Goal: Task Accomplishment & Management: Complete application form

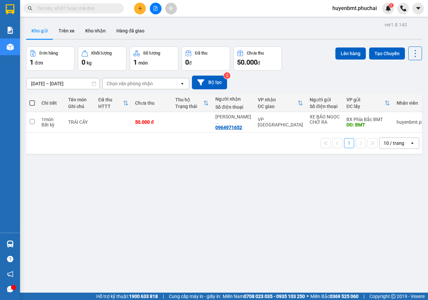
click at [157, 7] on icon "file-add" at bounding box center [155, 8] width 5 height 5
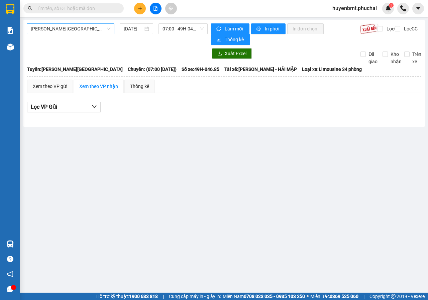
click at [90, 28] on span "[PERSON_NAME][GEOGRAPHIC_DATA]" at bounding box center [71, 29] width 80 height 10
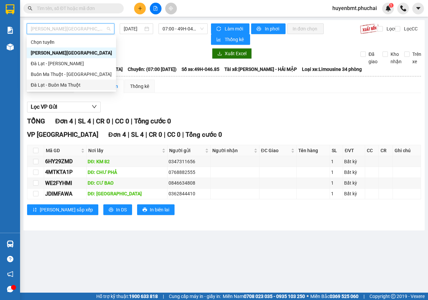
click at [49, 84] on div "Đà Lạt - Buôn Ma Thuột" at bounding box center [71, 84] width 81 height 7
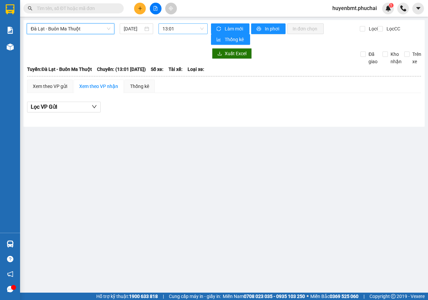
click at [176, 30] on span "13:01" at bounding box center [183, 29] width 41 height 10
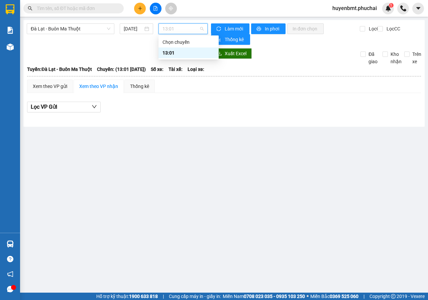
drag, startPoint x: 268, startPoint y: 108, endPoint x: 138, endPoint y: 66, distance: 136.8
click at [264, 108] on div "Lọc VP Gửi" at bounding box center [224, 107] width 394 height 11
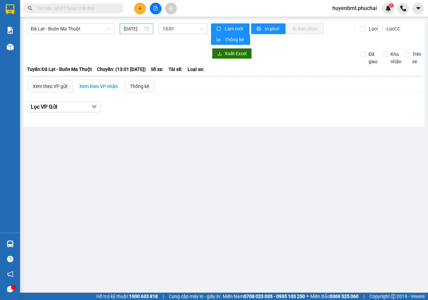
click at [129, 28] on input "[DATE]" at bounding box center [133, 28] width 19 height 7
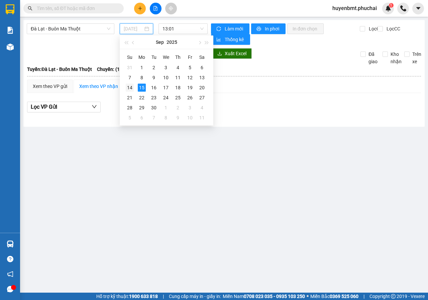
click at [132, 86] on div "14" at bounding box center [130, 88] width 8 height 8
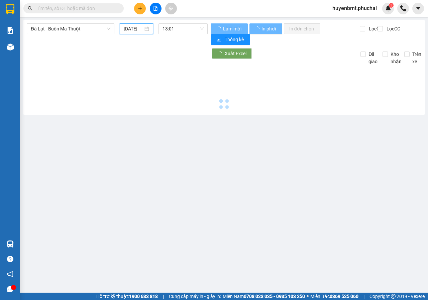
type input "[DATE]"
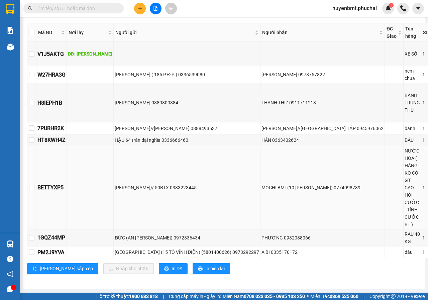
scroll to position [166, 0]
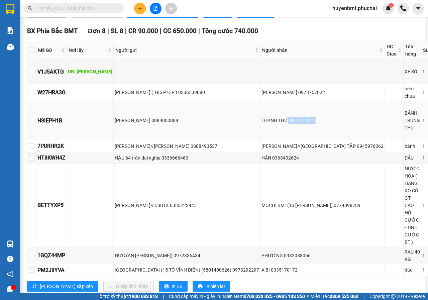
drag, startPoint x: 245, startPoint y: 121, endPoint x: 276, endPoint y: 118, distance: 31.3
click at [276, 118] on div "THANH THỨ 0911711213" at bounding box center [323, 120] width 122 height 7
copy div "0911711213"
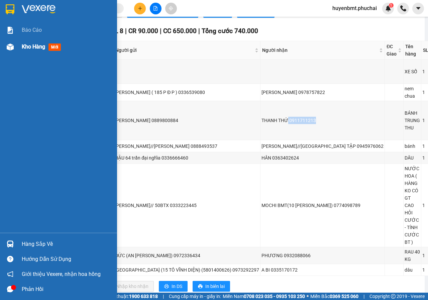
click at [30, 42] on div "Kho hàng mới" at bounding box center [67, 46] width 90 height 17
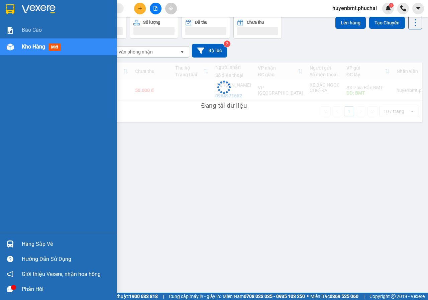
scroll to position [31, 0]
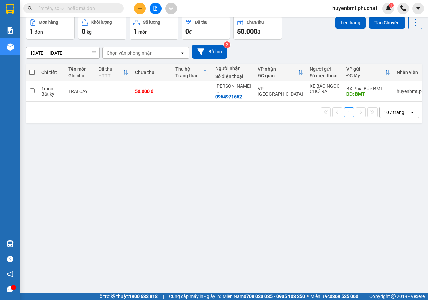
click at [277, 204] on div "ver 1.8.143 Kho gửi Trên xe Kho nhận Hàng đã giao Đơn hàng 1 đơn Khối lượng 0 k…" at bounding box center [224, 139] width 402 height 300
click at [256, 194] on div "ver 1.8.143 Kho gửi Trên xe Kho nhận Hàng đã giao Đơn hàng 1 đơn Khối lượng 0 k…" at bounding box center [224, 139] width 402 height 300
click at [138, 6] on icon "plus" at bounding box center [140, 8] width 5 height 5
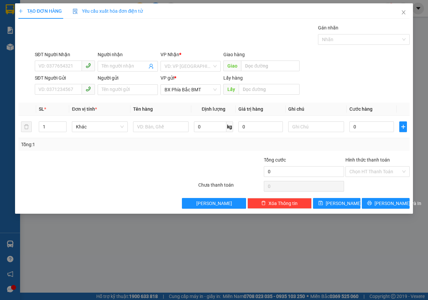
click at [294, 244] on div "TẠO ĐƠN HÀNG Yêu cầu xuất hóa đơn điện tử Transit Pickup Surcharge Ids Transit …" at bounding box center [214, 150] width 428 height 300
click at [62, 65] on input "SĐT Người Nhận" at bounding box center [58, 66] width 47 height 11
click at [46, 84] on div "0967264039 - KIÊN" at bounding box center [65, 79] width 60 height 11
type input "0967264039"
type input "KIÊN"
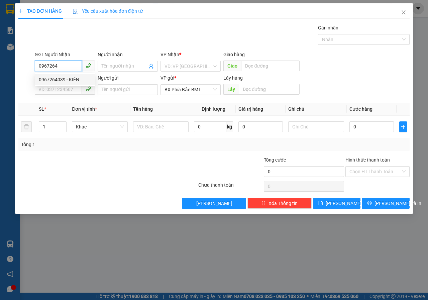
type input "SƠN HÀ"
type input "60.000"
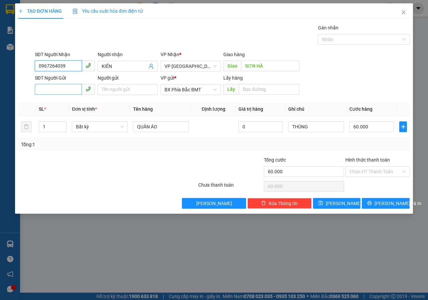
type input "0967264039"
click at [51, 88] on input "SĐT Người Gửi" at bounding box center [58, 89] width 47 height 11
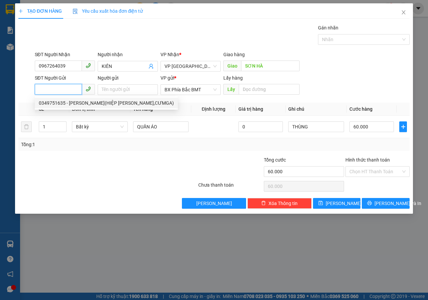
click at [52, 87] on input "SĐT Người Gửi" at bounding box center [58, 89] width 47 height 11
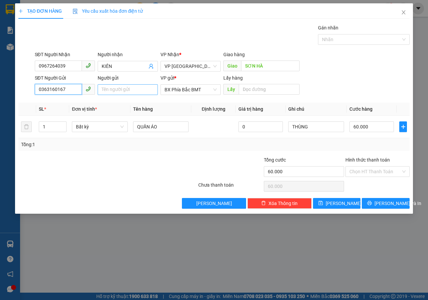
type input "0363160167"
click at [103, 93] on input "Người gửi" at bounding box center [128, 89] width 60 height 11
type input "SẦM VĂN THĂNG([GEOGRAPHIC_DATA] ,[GEOGRAPHIC_DATA])"
click at [253, 88] on input "text" at bounding box center [269, 89] width 61 height 11
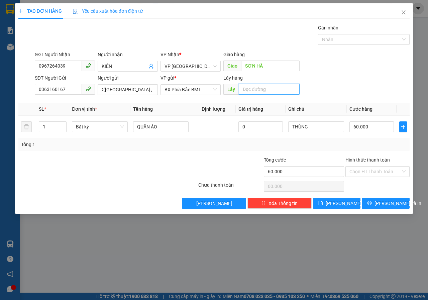
scroll to position [0, 0]
type input "BMT"
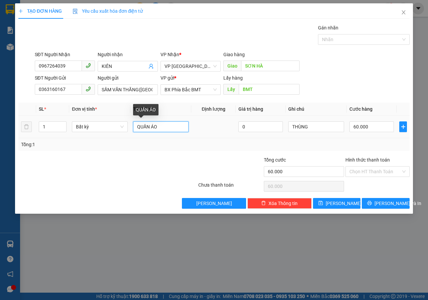
click at [178, 125] on input "QUẦN ÁO" at bounding box center [161, 126] width 56 height 11
type input "Q"
type input "SẦU RIÊNG"
click at [374, 125] on input "60.000" at bounding box center [372, 126] width 45 height 11
type input "5"
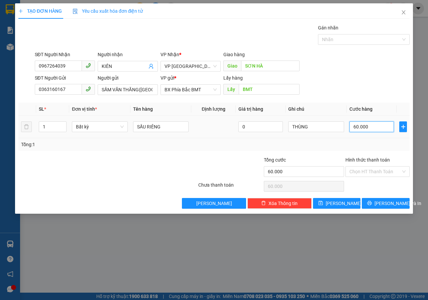
type input "5"
type input "50"
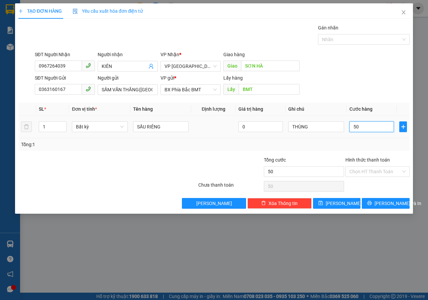
type input "500"
type input "5.000"
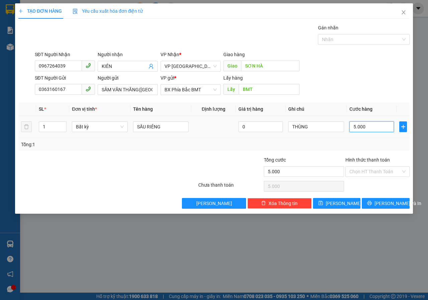
type input "50.000"
click at [390, 203] on span "[PERSON_NAME] và In" at bounding box center [398, 203] width 47 height 7
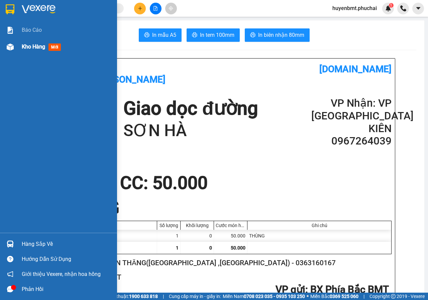
click at [24, 48] on span "Kho hàng" at bounding box center [33, 47] width 23 height 6
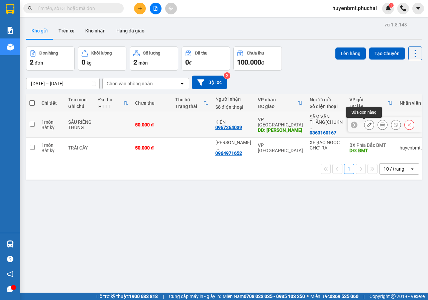
click at [367, 124] on icon at bounding box center [369, 124] width 5 height 5
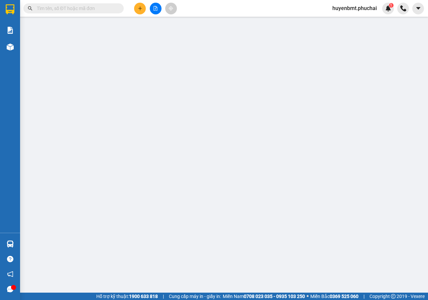
type input "0967264039"
type input "SƠN HÀ"
type input "0363160167"
type input "BMT"
type input "50.000"
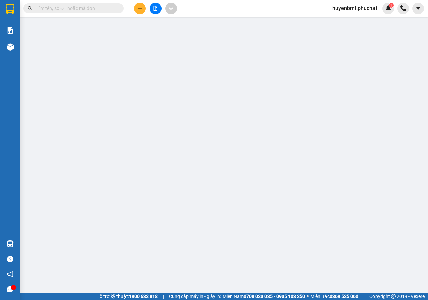
type input "50.000"
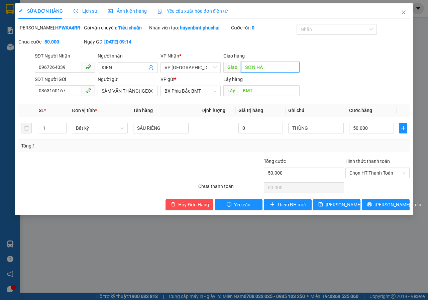
click at [274, 73] on input "SƠN HÀ" at bounding box center [270, 67] width 58 height 11
type input "[PERSON_NAME]"
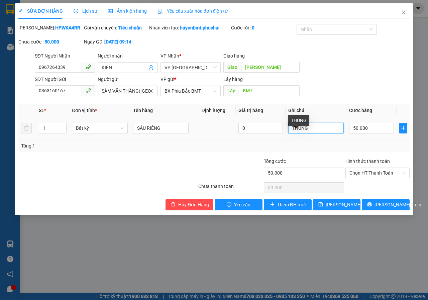
click at [316, 132] on input "THÙNG" at bounding box center [316, 128] width 56 height 11
type input "THÙNG(GỌI TRƯỚC 30')"
click at [395, 209] on span "[PERSON_NAME] và In" at bounding box center [398, 204] width 47 height 7
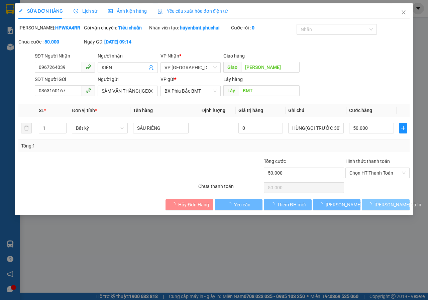
scroll to position [0, 0]
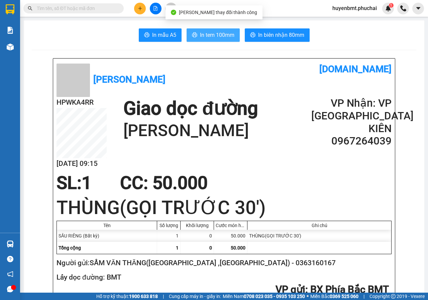
click at [214, 36] on span "In tem 100mm" at bounding box center [217, 35] width 34 height 8
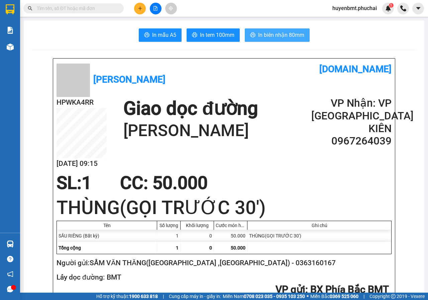
click at [271, 32] on span "In biên nhận 80mm" at bounding box center [281, 35] width 46 height 8
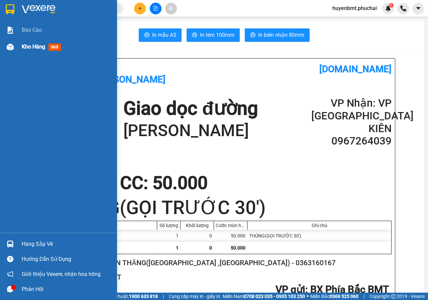
click at [27, 49] on span "Kho hàng" at bounding box center [33, 47] width 23 height 6
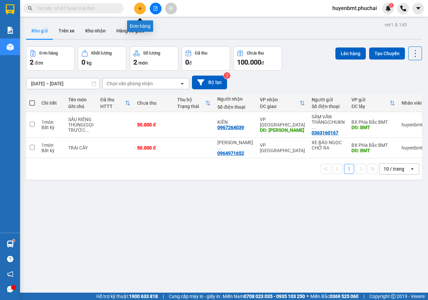
click at [144, 8] on button at bounding box center [140, 9] width 12 height 12
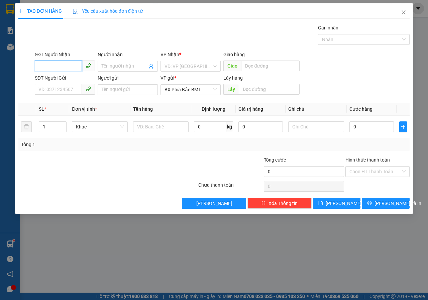
click at [61, 64] on input "SĐT Người Nhận" at bounding box center [58, 66] width 47 height 11
type input "0978920901"
click at [69, 81] on div "0978920901 - [PERSON_NAME]" at bounding box center [72, 79] width 66 height 7
type input "[PERSON_NAME]"
type input "Liên Khương"
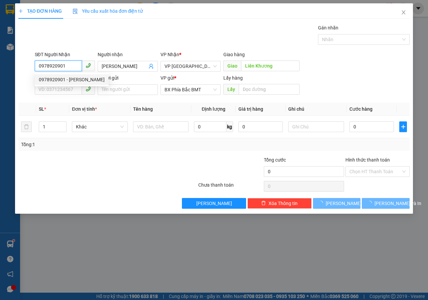
type input "80.000"
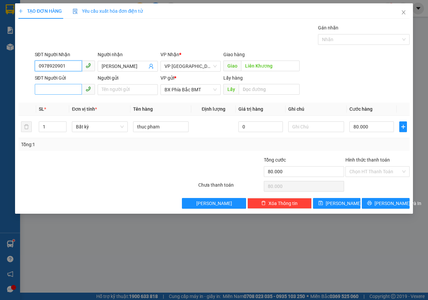
type input "0978920901"
click at [62, 90] on input "SĐT Người Gửi" at bounding box center [58, 89] width 47 height 11
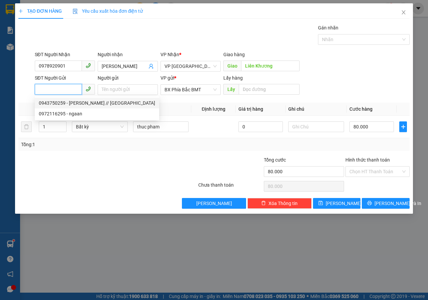
drag, startPoint x: 69, startPoint y: 105, endPoint x: 215, endPoint y: 115, distance: 146.6
click at [69, 105] on div "0943750259 - [PERSON_NAME] // [GEOGRAPHIC_DATA]" at bounding box center [97, 102] width 116 height 7
type input "0943750259"
type input "[PERSON_NAME] // Hoà phú"
type input "Bmt"
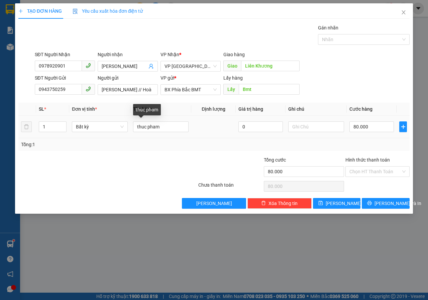
click at [168, 133] on div "thuc pham" at bounding box center [161, 126] width 56 height 13
click at [166, 124] on input "thuc pham" at bounding box center [161, 126] width 56 height 11
type input "t"
type input "D"
type input "ĐỒ ĂN"
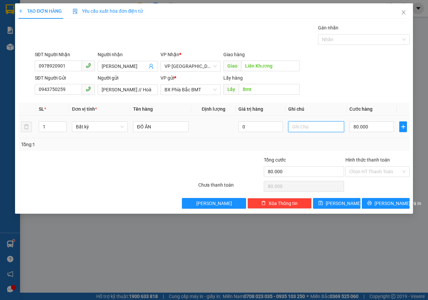
click at [326, 129] on input "text" at bounding box center [316, 126] width 56 height 11
click at [276, 67] on input "Liên Khương" at bounding box center [270, 66] width 58 height 11
type input "LIÊN KHƯƠNG"
click at [371, 131] on input "80.000" at bounding box center [372, 126] width 45 height 11
type input "5"
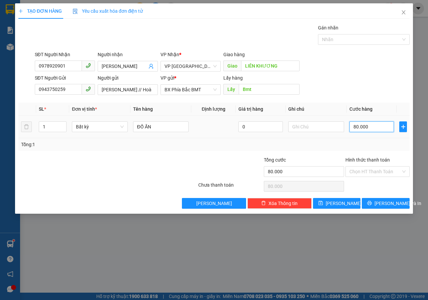
type input "5"
type input "50"
type input "500"
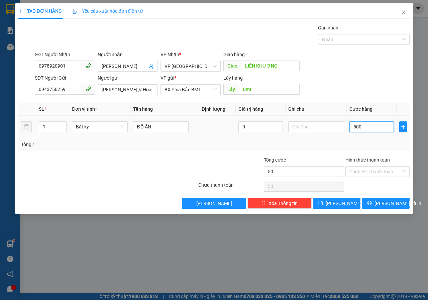
type input "500"
type input "5.000"
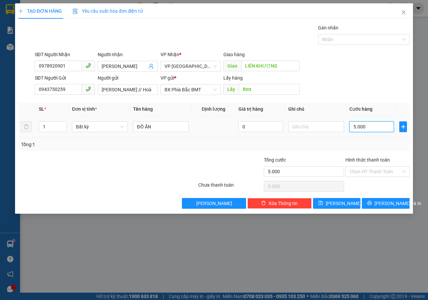
type input "50.000"
click at [395, 200] on span "[PERSON_NAME] và In" at bounding box center [398, 203] width 47 height 7
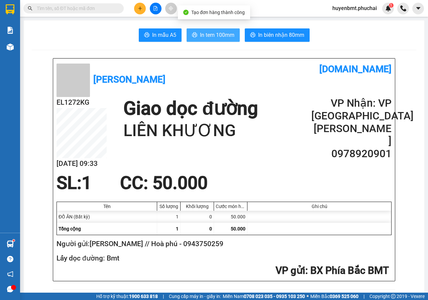
click at [208, 32] on span "In tem 100mm" at bounding box center [217, 35] width 34 height 8
click at [144, 9] on button at bounding box center [140, 9] width 12 height 12
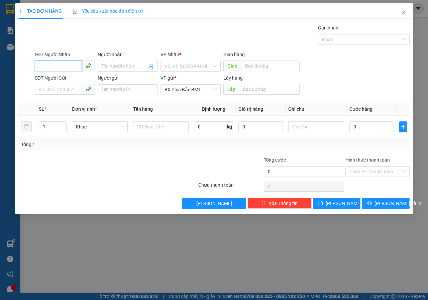
click at [68, 66] on input "SĐT Người Nhận" at bounding box center [58, 66] width 47 height 11
type input "0919764084"
click at [108, 67] on input "Người nhận" at bounding box center [125, 66] width 46 height 7
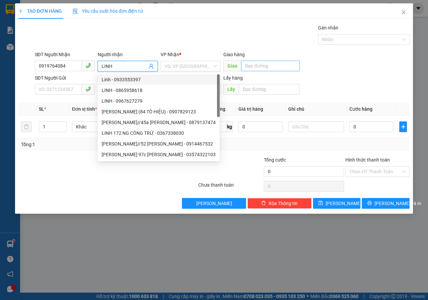
type input "LINH"
click at [265, 66] on input "text" at bounding box center [270, 66] width 58 height 11
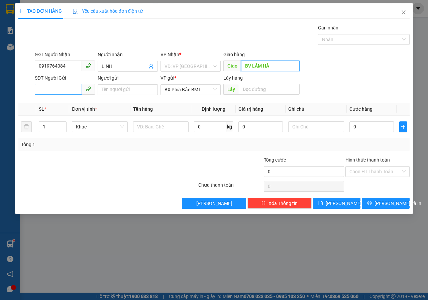
type input "BV LÂM HÀ"
click at [62, 91] on input "SĐT Người Gửi" at bounding box center [58, 89] width 47 height 11
type input "0376952937"
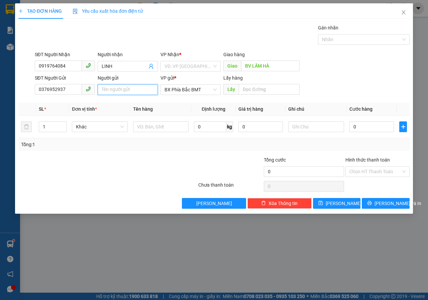
click at [138, 93] on input "Người gửi" at bounding box center [128, 89] width 60 height 11
type input "[PERSON_NAME] CHIẾN(299 THÔN 3,CƯMGA)"
click at [247, 85] on input "text" at bounding box center [269, 89] width 61 height 11
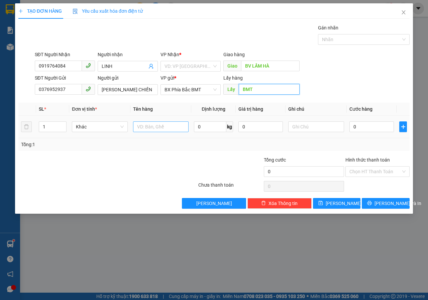
type input "BMT"
click at [173, 129] on input "text" at bounding box center [161, 126] width 56 height 11
type input "TRÁI CÂY"
click at [325, 125] on input "text" at bounding box center [316, 126] width 56 height 11
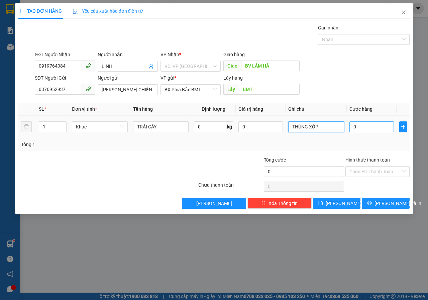
type input "THÚNG XỐP"
click at [382, 126] on input "0" at bounding box center [372, 126] width 45 height 11
type input "6"
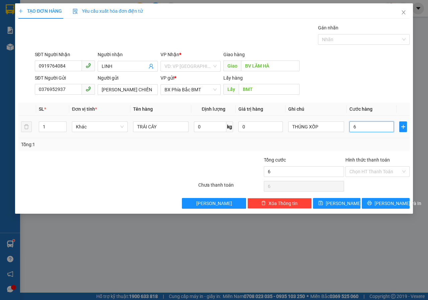
type input "60"
type input "600"
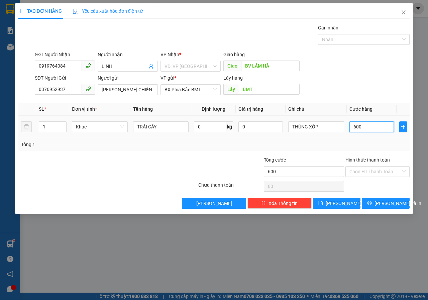
type input "600"
type input "6.000"
type input "60.000"
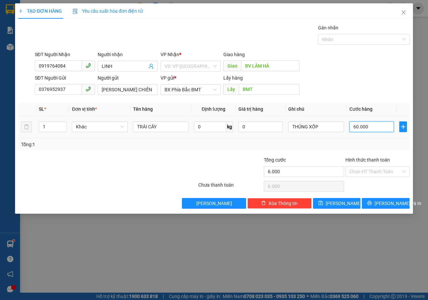
type input "60.000"
click at [373, 172] on input "Hình thức thanh toán" at bounding box center [376, 172] width 52 height 10
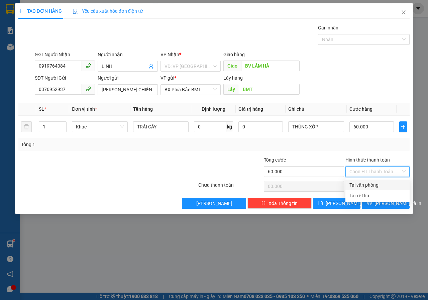
click at [371, 187] on div "Tại văn phòng" at bounding box center [378, 184] width 56 height 7
type input "0"
click at [390, 203] on span "[PERSON_NAME] và In" at bounding box center [398, 203] width 47 height 7
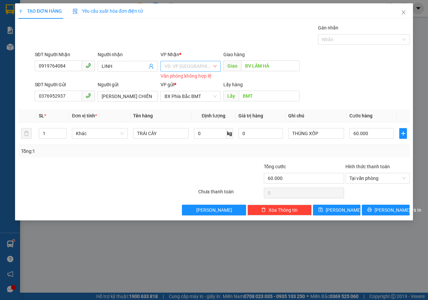
click at [192, 67] on input "search" at bounding box center [189, 66] width 48 height 10
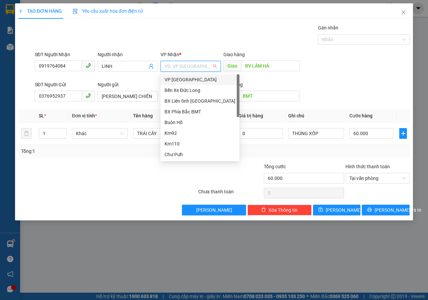
click at [184, 82] on div "VP [GEOGRAPHIC_DATA]" at bounding box center [200, 79] width 71 height 7
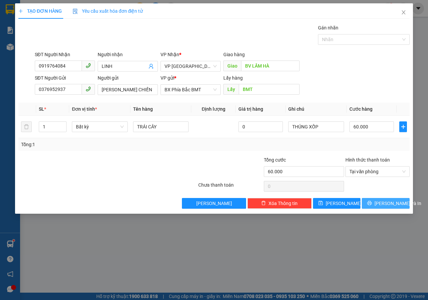
click at [385, 204] on span "[PERSON_NAME] và In" at bounding box center [398, 203] width 47 height 7
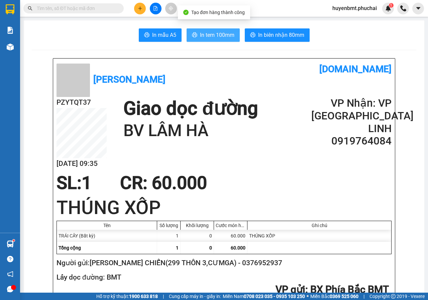
click at [230, 41] on button "In tem 100mm" at bounding box center [213, 34] width 53 height 13
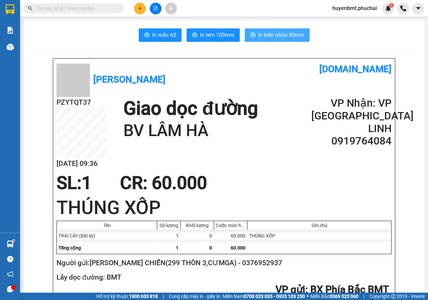
click at [264, 35] on span "In biên nhận 80mm" at bounding box center [281, 35] width 46 height 8
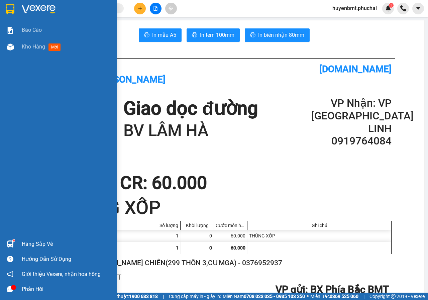
drag, startPoint x: 23, startPoint y: 44, endPoint x: 57, endPoint y: 68, distance: 42.1
click at [23, 44] on span "Kho hàng" at bounding box center [33, 47] width 23 height 6
